Goal: Check status: Check status

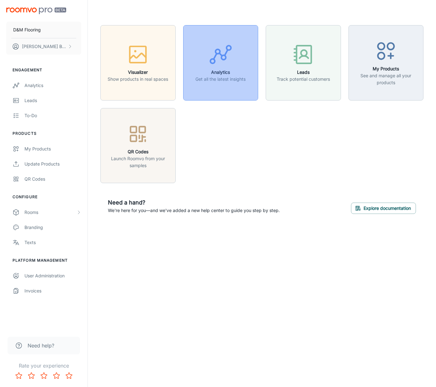
click at [218, 69] on h6 "Analytics" at bounding box center [220, 72] width 50 height 7
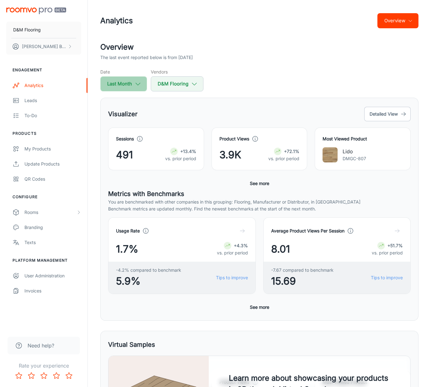
click at [125, 83] on button "Last Month" at bounding box center [123, 83] width 47 height 15
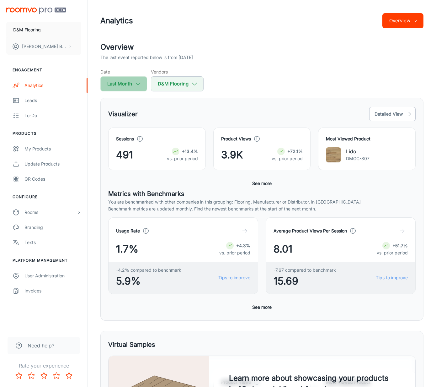
select select "7"
select select "2025"
select select "7"
select select "2025"
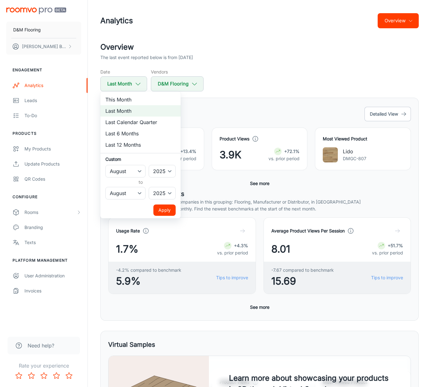
click at [126, 101] on li "This Month" at bounding box center [140, 99] width 80 height 11
select select "8"
click at [165, 210] on button "Apply" at bounding box center [164, 209] width 22 height 11
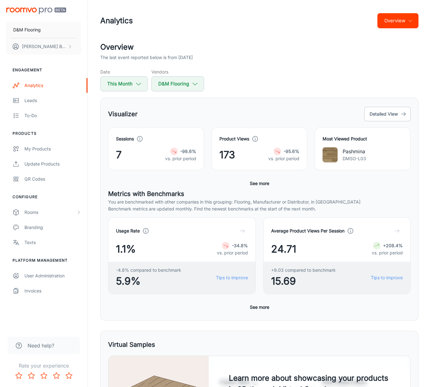
click at [172, 180] on div "Sessions 7 -98.6% vs. prior period Product Views 173 -95.6% vs. prior period Mo…" at bounding box center [259, 158] width 303 height 62
click at [173, 177] on div "Sessions 7 -98.6% vs. prior period Product Views 173 -95.6% vs. prior period Mo…" at bounding box center [259, 158] width 303 height 62
